Goal: Task Accomplishment & Management: Manage account settings

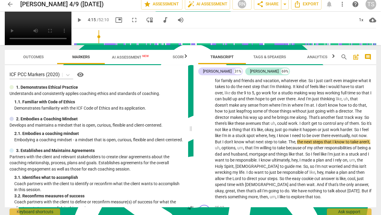
scroll to position [215, 0]
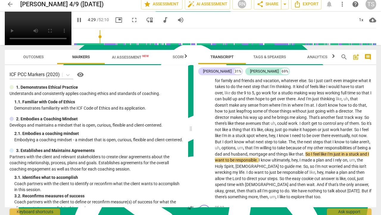
type input "270"
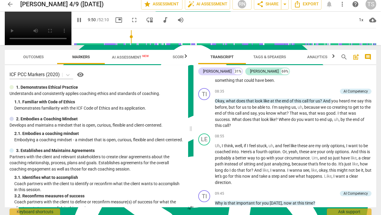
scroll to position [813, 0]
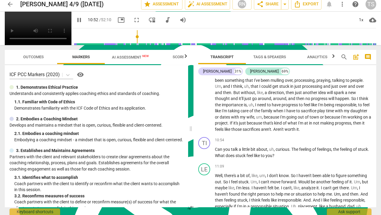
click at [7, 45] on video at bounding box center [38, 28] width 67 height 33
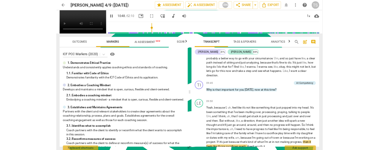
scroll to position [868, 0]
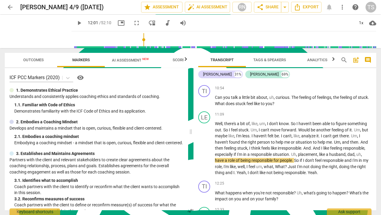
type input "721"
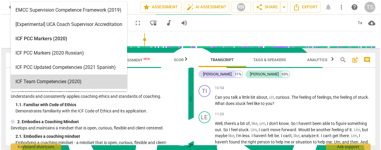
scroll to position [2, 0]
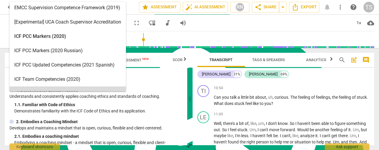
drag, startPoint x: 10, startPoint y: 75, endPoint x: 159, endPoint y: 114, distance: 153.6
click at [159, 114] on div "15 results available. Use Up and Down to choose options, press Enter to select …" at bounding box center [96, 106] width 183 height 77
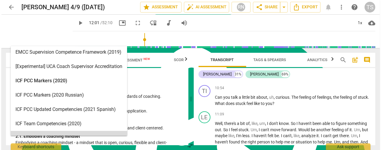
scroll to position [119, 0]
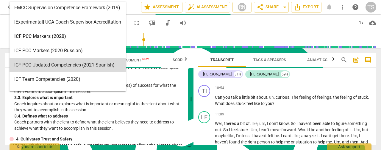
click at [141, 61] on span "AI Assessment New" at bounding box center [130, 60] width 37 height 4
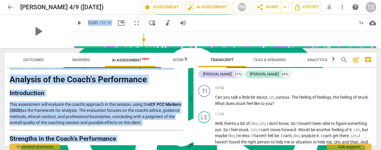
scroll to position [0, 0]
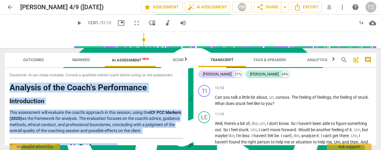
drag, startPoint x: 121, startPoint y: 138, endPoint x: 6, endPoint y: 86, distance: 125.9
type textarea "Loremips do sit Ametc'a Elitseddoei Temporincidi Utla etdolorema aliq enimadmi …"
click at [6, 86] on div "Disclaimer: AI can make mistakes. Consult a qualified mentor coach before actin…" at bounding box center [97, 106] width 184 height 77
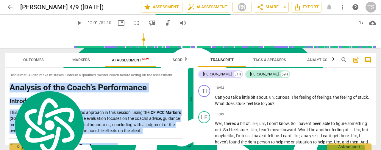
copy div "Loremips do sit Ametc'a Elitseddoei Temporincidi Utla etdolorema aliq enimadmi …"
click at [344, 58] on span "search" at bounding box center [344, 59] width 7 height 7
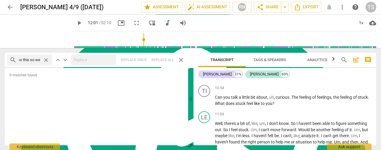
scroll to position [0, 19]
type input "you process this so well"
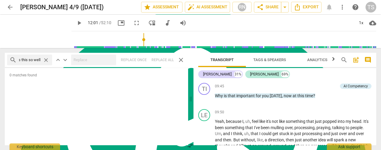
scroll to position [719, 0]
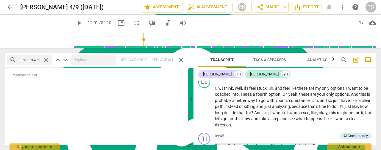
click at [45, 58] on span "close" at bounding box center [46, 60] width 6 height 6
click at [39, 60] on input "text" at bounding box center [34, 60] width 31 height 10
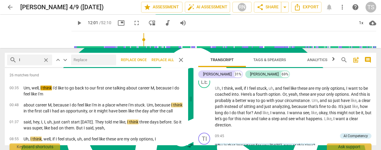
type input "I"
type input "you process"
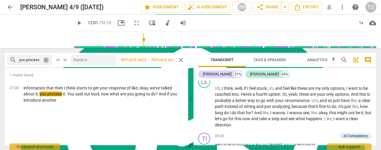
click at [44, 61] on span "close" at bounding box center [46, 60] width 6 height 6
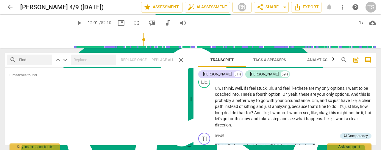
click at [179, 59] on span "close" at bounding box center [181, 59] width 7 height 7
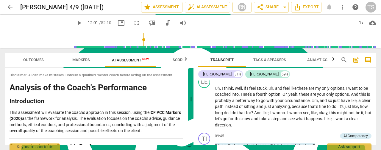
click at [128, 59] on span "AI Assessment New" at bounding box center [130, 60] width 37 height 4
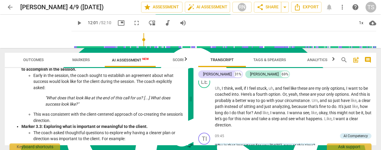
scroll to position [119, 0]
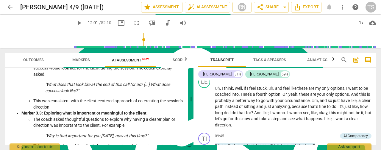
click at [107, 85] on em ""What does that look like at the end of this call for us? [...] What does succe…" at bounding box center [107, 87] width 125 height 11
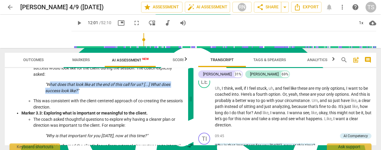
drag, startPoint x: 94, startPoint y: 91, endPoint x: 51, endPoint y: 86, distance: 43.2
click at [51, 86] on p ""What does that look like at the end of this call for us? [...] What does succe…" at bounding box center [108, 87] width 126 height 12
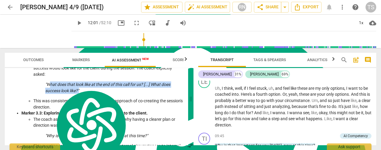
click at [57, 92] on img at bounding box center [91, 125] width 74 height 73
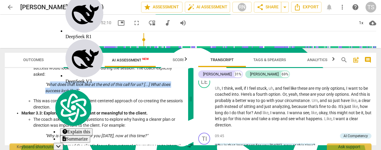
click at [28, 90] on ul "Early in the session, the coach sought to establish an agreement about what suc…" at bounding box center [102, 84] width 162 height 51
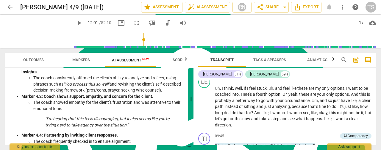
scroll to position [209, 0]
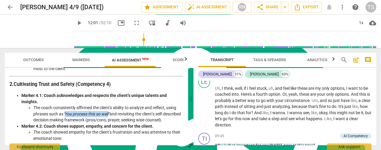
drag, startPoint x: 111, startPoint y: 113, endPoint x: 66, endPoint y: 114, distance: 45.3
click at [66, 114] on em ""You process this so well"" at bounding box center [86, 113] width 46 height 5
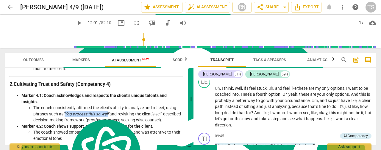
click at [344, 59] on span "search" at bounding box center [344, 59] width 7 height 7
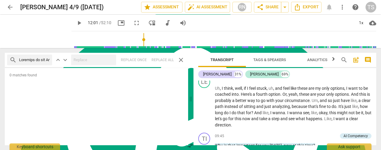
scroll to position [0, 14814]
type input "Loremips do sit Ametc'a Elitseddoei Temporincidi Utla etdolorema aliq enimadmi …"
click at [49, 60] on span "close" at bounding box center [46, 60] width 6 height 6
click at [181, 62] on span "close" at bounding box center [181, 59] width 7 height 7
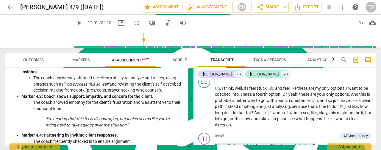
scroll to position [209, 0]
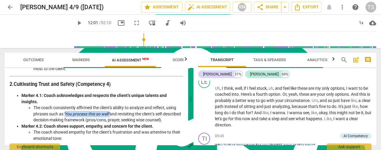
drag, startPoint x: 112, startPoint y: 114, endPoint x: 67, endPoint y: 115, distance: 45.0
click at [67, 115] on em ""You process this so well"" at bounding box center [86, 113] width 46 height 5
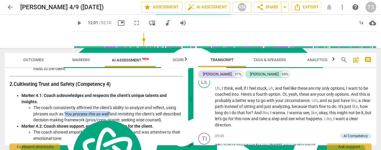
copy em "You process this so well""
click at [346, 60] on span "search" at bounding box center [344, 59] width 7 height 7
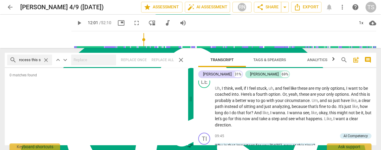
scroll to position [0, 0]
type input "You process this so well"
click at [10, 59] on span "search" at bounding box center [13, 59] width 7 height 7
click at [49, 59] on span "close" at bounding box center [46, 60] width 6 height 6
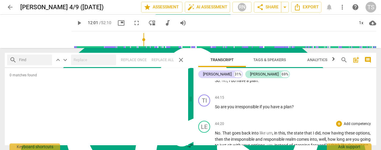
scroll to position [4175, 0]
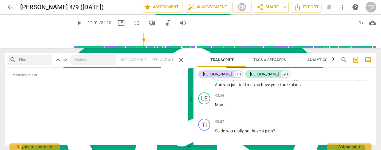
click at [224, 61] on span "Transcript" at bounding box center [222, 60] width 23 height 4
click at [276, 61] on span "Tags & Speakers" at bounding box center [270, 60] width 33 height 4
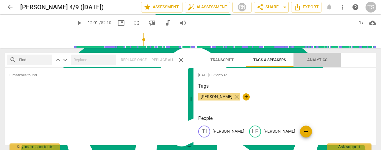
click at [313, 62] on span "Analytics" at bounding box center [317, 60] width 20 height 4
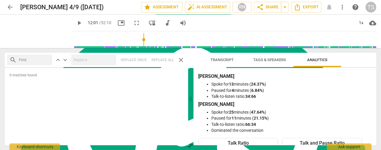
type input "721"
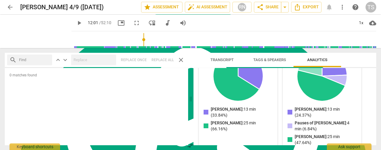
scroll to position [0, 0]
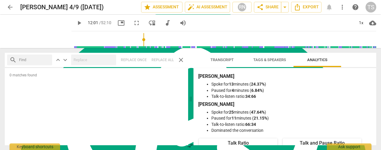
click at [225, 65] on button "Transcript" at bounding box center [222, 60] width 48 height 14
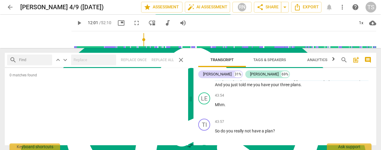
click at [23, 60] on input "text" at bounding box center [34, 60] width 31 height 10
type input "pauses"
click at [43, 60] on div "search pauses close" at bounding box center [29, 60] width 45 height 11
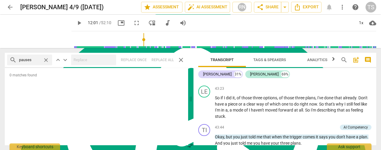
scroll to position [4116, 0]
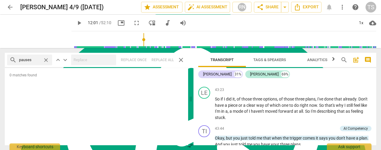
click at [327, 63] on span "Analytics" at bounding box center [317, 60] width 35 height 8
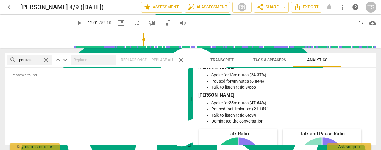
scroll to position [0, 0]
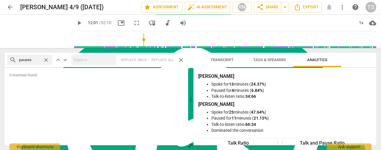
click at [261, 87] on li "Spoke for 13 minutes ( 24.37% )" at bounding box center [291, 84] width 159 height 6
click at [217, 60] on span "Transcript" at bounding box center [222, 60] width 23 height 4
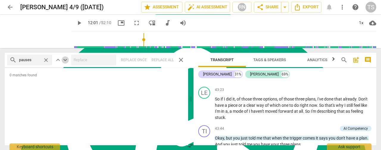
click at [63, 59] on span "keyboard_arrow_down" at bounding box center [65, 59] width 7 height 7
click at [64, 59] on span "keyboard_arrow_down" at bounding box center [65, 59] width 7 height 7
click at [181, 59] on span "close" at bounding box center [181, 59] width 7 height 7
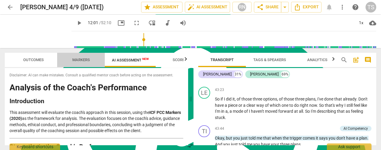
click at [81, 58] on span "Markers" at bounding box center [81, 60] width 18 height 4
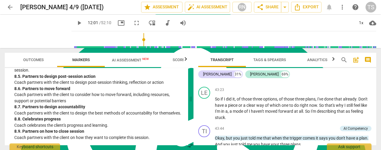
scroll to position [775, 0]
click at [38, 60] on span "Outcomes" at bounding box center [33, 60] width 21 height 4
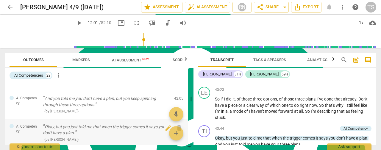
scroll to position [536, 0]
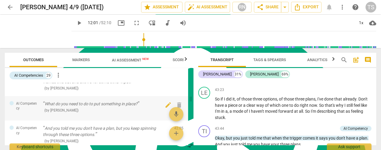
click at [112, 102] on p "What do you need to do to put something in place?" at bounding box center [106, 104] width 127 height 6
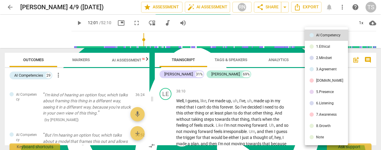
scroll to position [599, 0]
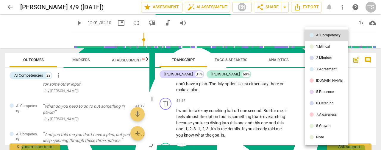
click at [269, 83] on div at bounding box center [190, 75] width 381 height 150
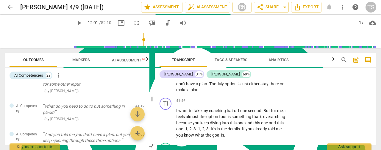
scroll to position [4600, 0]
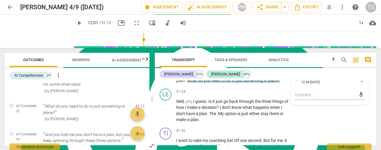
click at [364, 59] on div "LE play_arrow pause 41:05 + Add competency keyboard_arrow_right Here it is . Ye…" at bounding box center [266, 46] width 222 height 26
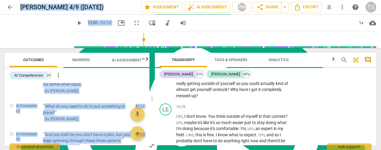
scroll to position [1848, 0]
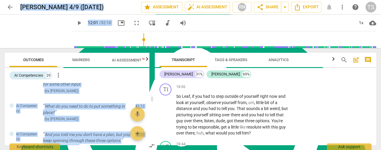
drag, startPoint x: 212, startPoint y: 164, endPoint x: 315, endPoint y: 151, distance: 103.9
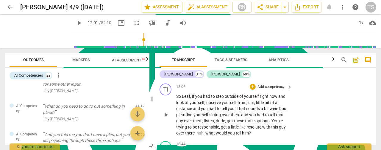
click at [329, 110] on div "TI play_arrow pause 18:06 + Add competency keyboard_arrow_right So Leaf , if yo…" at bounding box center [266, 110] width 222 height 58
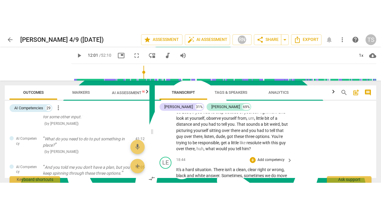
scroll to position [1878, 0]
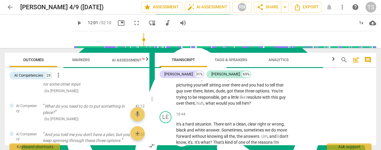
click at [133, 21] on span "fullscreen" at bounding box center [136, 22] width 7 height 7
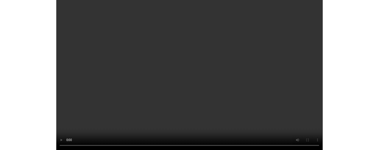
scroll to position [2118, 0]
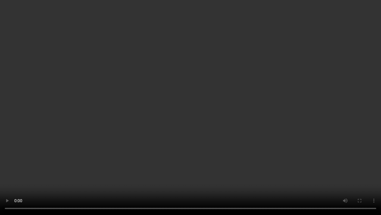
type input "1292"
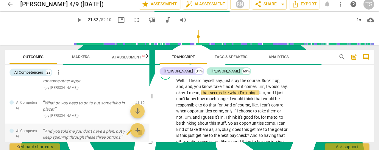
scroll to position [258, 0]
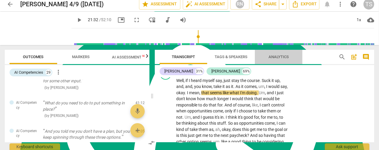
click at [274, 58] on span "Analytics" at bounding box center [279, 57] width 20 height 4
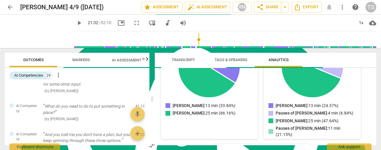
scroll to position [119, 0]
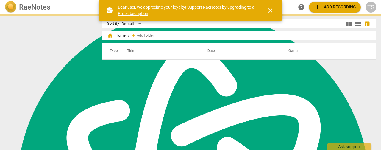
scroll to position [258, 0]
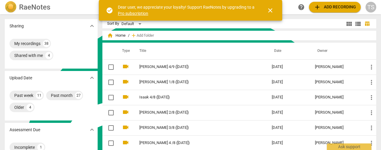
click at [269, 10] on span "close" at bounding box center [270, 10] width 7 height 7
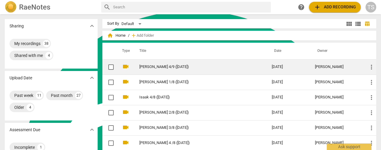
click at [151, 68] on link "[PERSON_NAME] 4/9 ([DATE])" at bounding box center [194, 67] width 111 height 4
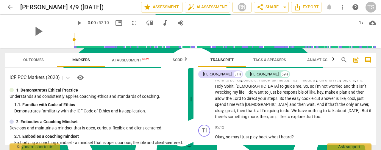
scroll to position [328, 0]
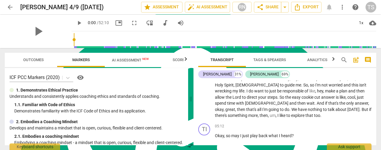
click at [9, 4] on span "arrow_back" at bounding box center [10, 7] width 7 height 7
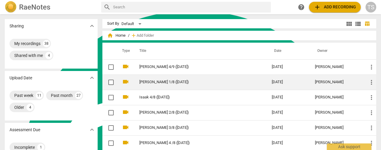
click at [155, 84] on td "Jen Olson 1/8 (9/5/25)" at bounding box center [199, 81] width 135 height 15
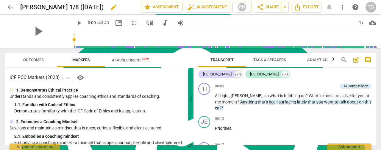
click at [110, 6] on span "edit" at bounding box center [113, 7] width 7 height 7
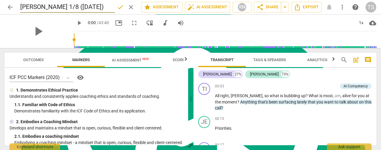
click at [49, 9] on input "Jen Olson 1/8 (9/5/25)" at bounding box center [67, 6] width 95 height 11
click at [48, 7] on input "Jen Olson 1/8 (9/5/25)" at bounding box center [67, 6] width 95 height 11
type input "Jen 1/8 (9/5/25)"
click at [6, 7] on span "arrow_back" at bounding box center [10, 7] width 11 height 7
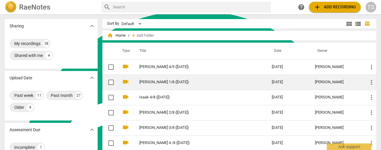
click at [143, 84] on td "Jen Olson 1/8 (9/5/25)" at bounding box center [199, 81] width 135 height 15
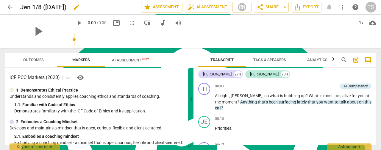
click at [75, 8] on span "edit" at bounding box center [76, 7] width 7 height 7
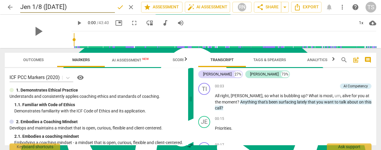
click at [117, 8] on span "done" at bounding box center [120, 7] width 7 height 7
click at [11, 6] on span "arrow_back" at bounding box center [10, 7] width 7 height 7
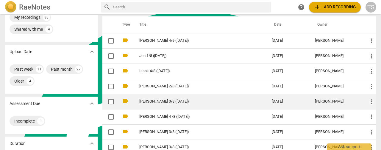
scroll to position [60, 0]
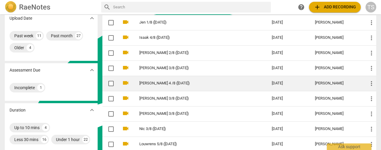
click at [179, 84] on link "Milissa 4 /8 (9/4/25)" at bounding box center [194, 83] width 111 height 4
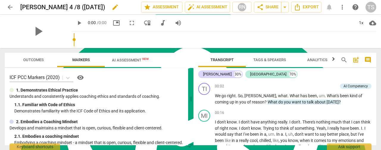
click at [112, 7] on span "edit" at bounding box center [115, 7] width 7 height 7
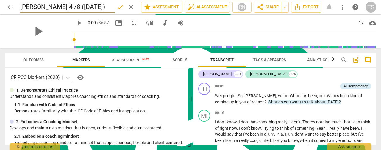
click at [48, 7] on input "Milissa 4 /8 (9/4/25)" at bounding box center [67, 6] width 95 height 11
type input "Milissa 4/8 (9/4/25)"
click at [7, 7] on span "arrow_back" at bounding box center [10, 7] width 7 height 7
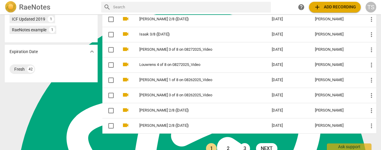
scroll to position [239, 0]
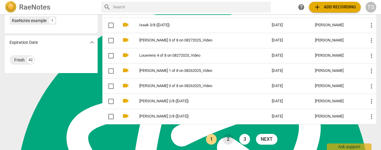
click at [230, 139] on link "2" at bounding box center [228, 139] width 11 height 11
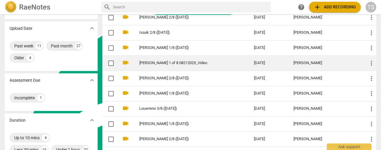
scroll to position [30, 0]
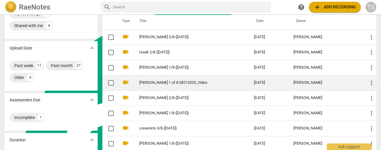
click at [178, 81] on link "Ronnie 1 of 8 08212025_Video" at bounding box center [185, 82] width 93 height 4
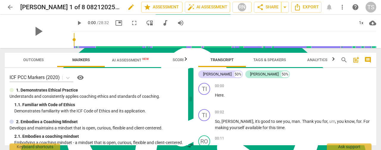
click at [128, 8] on span "edit" at bounding box center [131, 7] width 7 height 7
click at [55, 8] on input "Ronnie 1 of 8 08212025_Video" at bounding box center [67, 6] width 95 height 11
click at [60, 8] on input "Ronnie 1/8 ( 08212025_Video" at bounding box center [67, 6] width 95 height 11
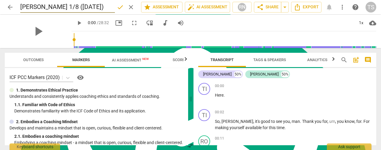
type input "Ronnie 1/8 (8/21/25)"
click at [118, 9] on span "done" at bounding box center [120, 7] width 7 height 7
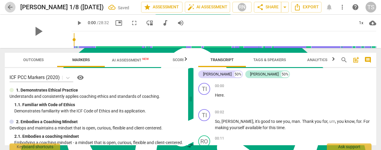
click at [8, 7] on span "arrow_back" at bounding box center [10, 7] width 7 height 7
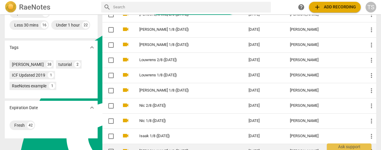
scroll to position [239, 0]
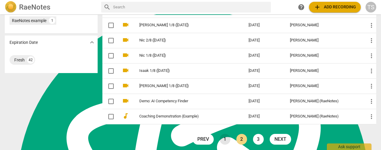
click at [220, 135] on link "1" at bounding box center [225, 139] width 11 height 11
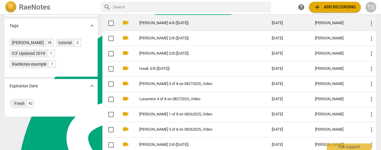
scroll to position [209, 0]
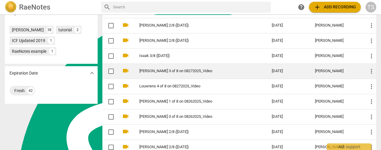
click at [154, 73] on td "Melisa 3 of 8 on 08272025_Video" at bounding box center [199, 70] width 135 height 15
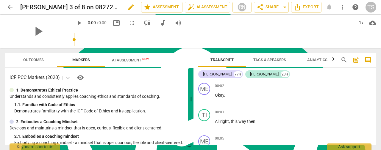
click at [128, 8] on span "edit" at bounding box center [131, 7] width 7 height 7
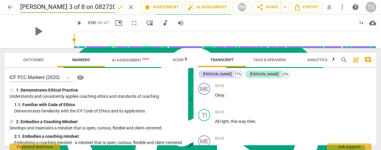
click at [113, 7] on input "Melisa 3 of 8 on 08272025_Video" at bounding box center [67, 6] width 95 height 11
click at [55, 7] on input "Melisa 3 of 8 on 08272025" at bounding box center [67, 6] width 95 height 11
click at [53, 8] on input "Melisa 3 of 8 on 08272025" at bounding box center [67, 6] width 95 height 11
click at [58, 8] on input "Melisa 3/8 (8272025" at bounding box center [67, 6] width 95 height 11
click at [74, 6] on input "Melisa 3/8 (8/272025" at bounding box center [67, 6] width 95 height 11
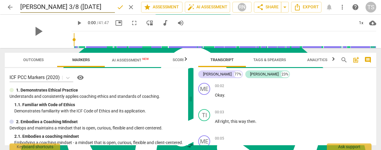
click at [79, 7] on input "Melisa 3/8 (8/27/25" at bounding box center [67, 6] width 95 height 11
type input "Melisa 3/8 (8/27/25)"
click at [121, 9] on span "done" at bounding box center [120, 7] width 7 height 7
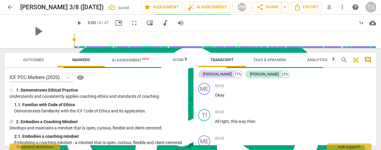
click at [11, 7] on span "arrow_back" at bounding box center [10, 7] width 7 height 7
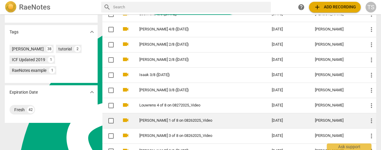
scroll to position [209, 0]
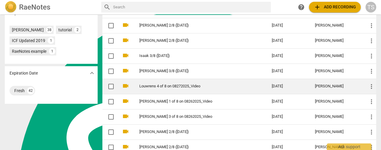
click at [164, 85] on link "Louwrens 4 of 8 on 08272025_Video" at bounding box center [194, 86] width 111 height 4
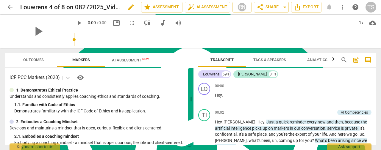
click at [124, 6] on div "Louwrens 4 of 8 on 08272025_Video edit" at bounding box center [78, 7] width 116 height 11
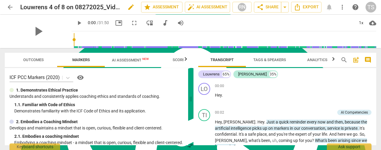
click at [128, 6] on span "edit" at bounding box center [131, 7] width 7 height 7
click at [56, 8] on input "Louwrens 4 of 8 on 08272025_Video" at bounding box center [67, 6] width 95 height 11
click at [55, 8] on input "Louwrens 4 of 8 on 08272025_Video" at bounding box center [67, 6] width 95 height 11
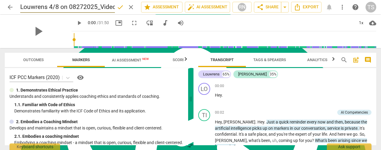
click at [69, 8] on input "Louwrens 4/8 on 08272025_Video" at bounding box center [67, 6] width 95 height 11
type input "Louwrens 4/8 (8/27/25)"
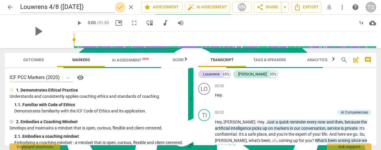
click at [117, 7] on span "done" at bounding box center [120, 7] width 7 height 7
click at [11, 7] on span "arrow_back" at bounding box center [10, 7] width 7 height 7
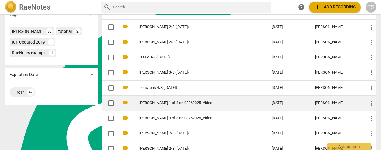
scroll to position [209, 0]
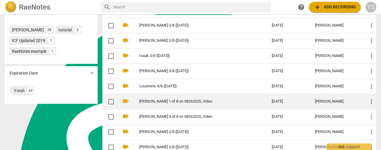
click at [193, 102] on link "Ronel 1 of 8 on 08262025_Video" at bounding box center [194, 101] width 111 height 4
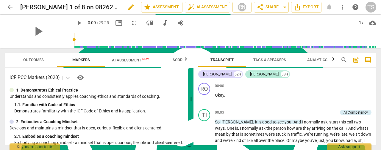
click at [128, 7] on span "edit" at bounding box center [131, 7] width 7 height 7
click at [50, 8] on input "Ronel 1 of 8 on 08262025_Video" at bounding box center [67, 6] width 95 height 11
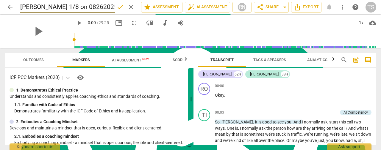
drag, startPoint x: 46, startPoint y: 8, endPoint x: 54, endPoint y: 6, distance: 7.6
click at [47, 7] on input "Ronel 1/8 on 08262025_Video" at bounding box center [67, 6] width 95 height 11
type input "Ronel 1/8 (8/26/25)"
click at [119, 9] on span "done" at bounding box center [120, 7] width 7 height 7
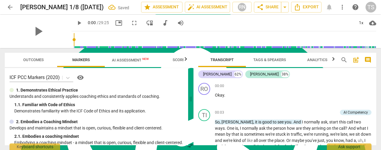
click at [10, 8] on span "arrow_back" at bounding box center [10, 7] width 7 height 7
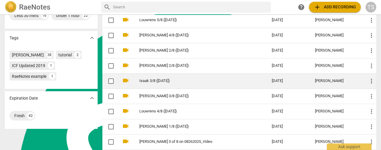
scroll to position [209, 0]
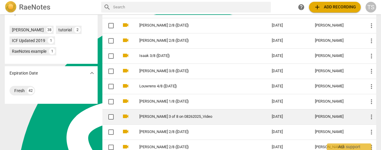
click at [178, 121] on td "Heinrich 3 of 8 on 08262025_Video" at bounding box center [199, 116] width 135 height 15
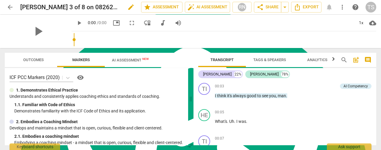
click at [128, 8] on span "edit" at bounding box center [131, 7] width 7 height 7
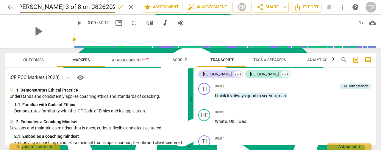
click at [53, 7] on input "Heinrich 3 of 8 on 08262025_Video" at bounding box center [67, 6] width 95 height 11
type input "Heinrich 3/8 (8/26/25)"
click at [119, 10] on span "done" at bounding box center [120, 7] width 7 height 7
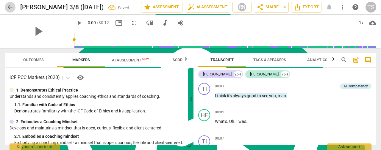
click at [8, 8] on span "arrow_back" at bounding box center [10, 7] width 7 height 7
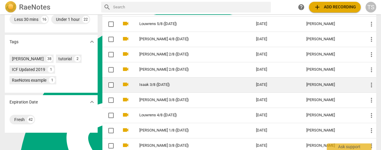
scroll to position [239, 0]
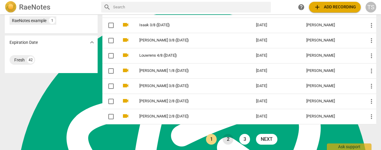
click at [228, 137] on link "2" at bounding box center [228, 139] width 11 height 11
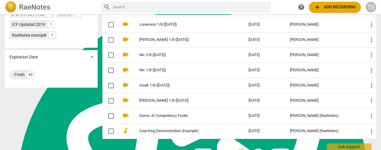
scroll to position [238, 0]
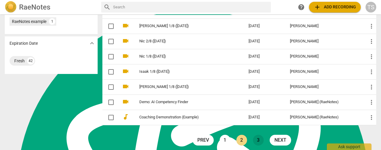
click at [254, 137] on link "3" at bounding box center [258, 140] width 11 height 11
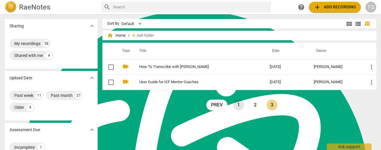
click at [237, 106] on link "1" at bounding box center [239, 105] width 11 height 11
